Goal: Task Accomplishment & Management: Use online tool/utility

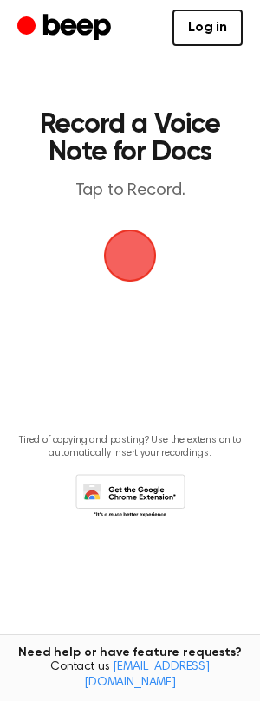
click at [132, 259] on span "button" at bounding box center [130, 255] width 49 height 49
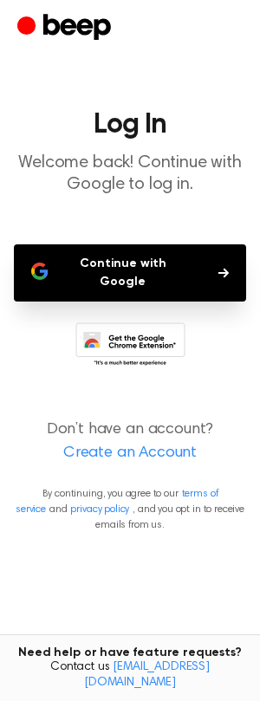
click at [136, 266] on button "Continue with Google" at bounding box center [130, 272] width 232 height 57
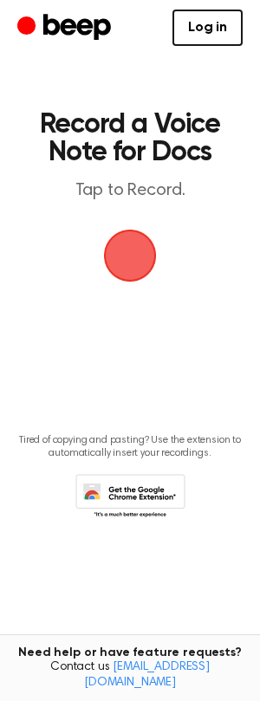
click at [122, 260] on span "button" at bounding box center [130, 255] width 49 height 49
